Goal: Information Seeking & Learning: Understand process/instructions

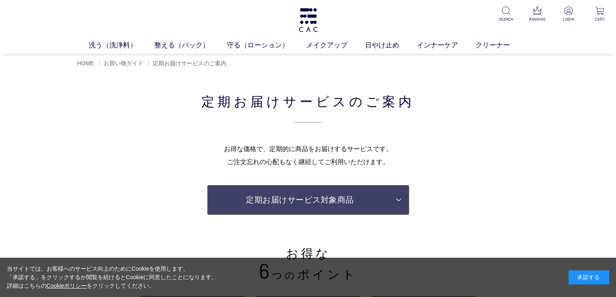
click at [397, 202] on link "定期お届けサービス対象商品" at bounding box center [308, 200] width 203 height 30
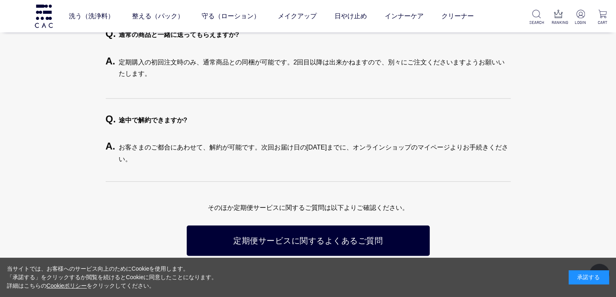
scroll to position [1837, 0]
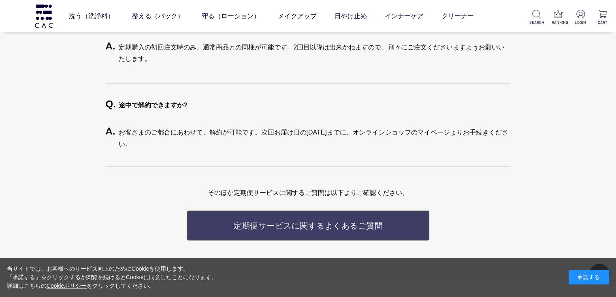
click at [365, 225] on link "定期便サービスに関する よくあるご質問" at bounding box center [308, 225] width 243 height 30
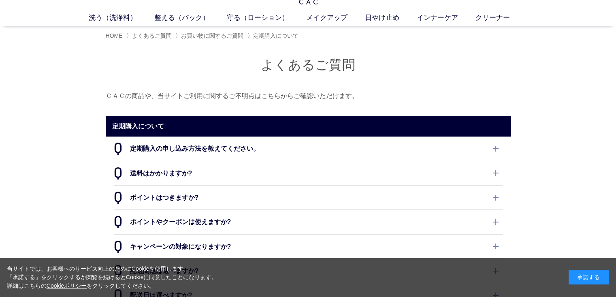
scroll to position [84, 0]
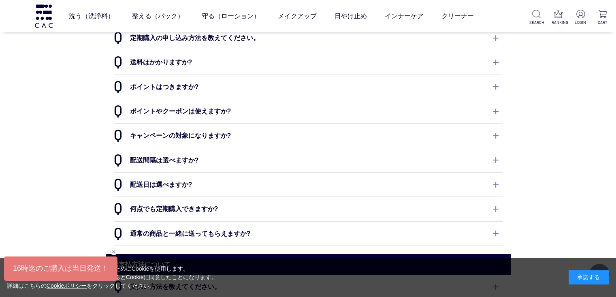
click at [494, 160] on dt "配送間隔は選べますか?" at bounding box center [308, 160] width 389 height 24
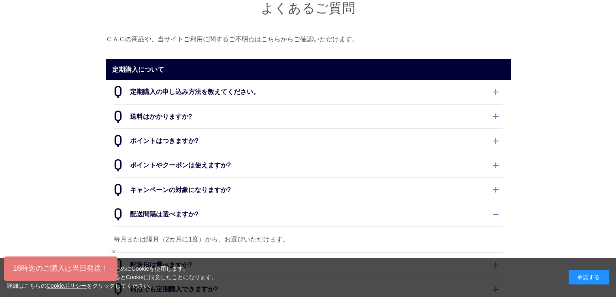
scroll to position [0, 0]
